Goal: Find contact information: Find contact information

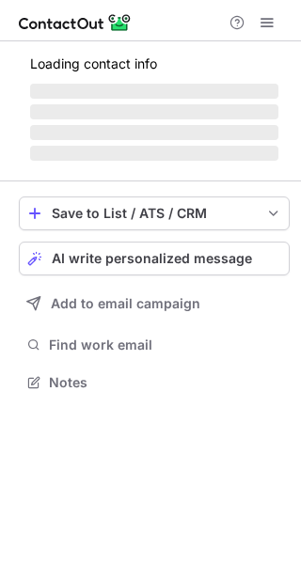
scroll to position [394, 301]
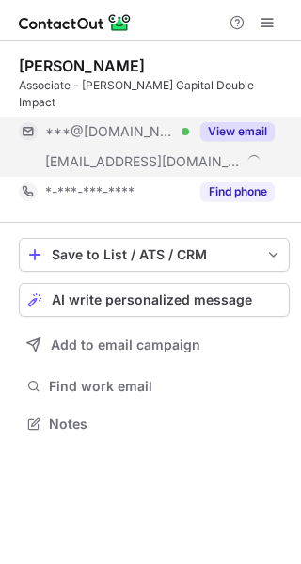
click at [246, 122] on button "View email" at bounding box center [237, 131] width 74 height 19
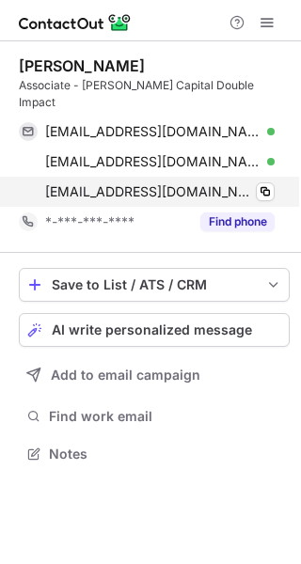
scroll to position [424, 301]
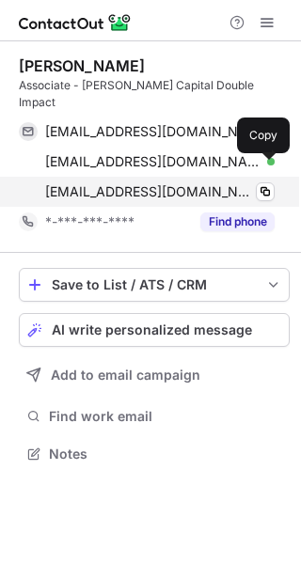
click at [258, 183] on span at bounding box center [269, 194] width 22 height 22
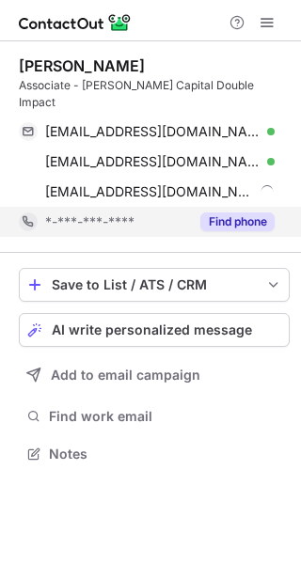
click at [221, 212] on button "Find phone" at bounding box center [237, 221] width 74 height 19
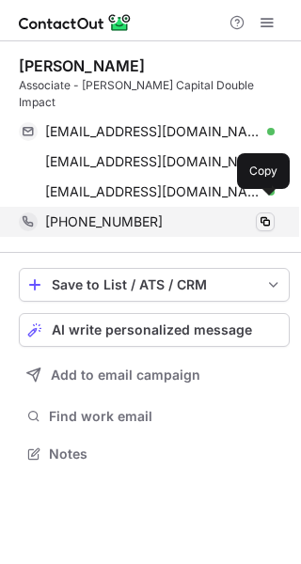
click at [263, 214] on span at bounding box center [264, 221] width 15 height 15
